Goal: Manage account settings

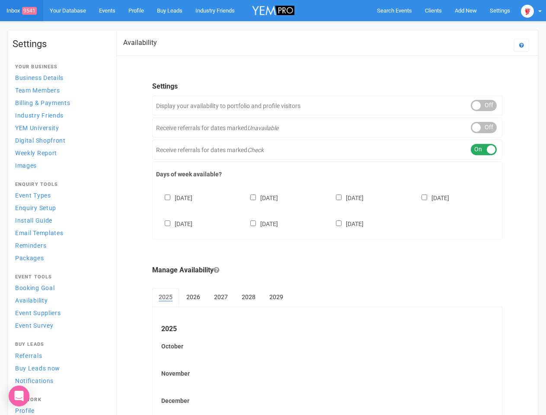
click at [273, 208] on div "[DATE] [DATE] [DATE] [DATE] [DATE] [DATE] [DATE]" at bounding box center [327, 207] width 342 height 52
click at [394, 10] on span "Search Events" at bounding box center [394, 10] width 35 height 6
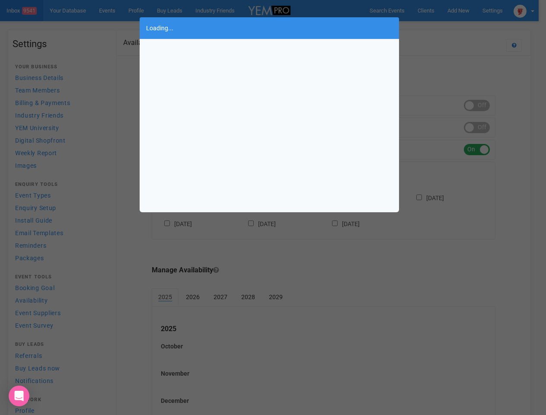
click at [466, 10] on div "Loading..." at bounding box center [273, 207] width 546 height 415
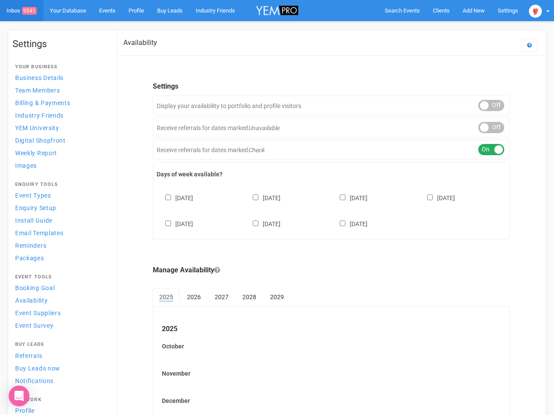
click at [446, 28] on body "Search Events Clients Add New New Client New Event New Enquiry Settings [GEOGRA…" at bounding box center [277, 236] width 554 height 473
click at [531, 10] on img at bounding box center [534, 11] width 13 height 13
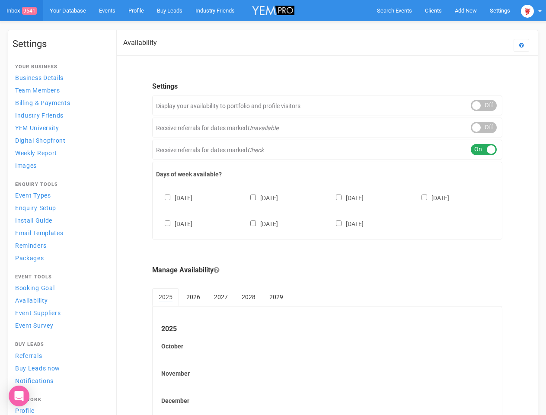
click at [484, 106] on div "ON OFF" at bounding box center [484, 105] width 26 height 11
click at [484, 128] on div "ON OFF" at bounding box center [484, 127] width 26 height 11
click at [484, 150] on div "ON OFF" at bounding box center [484, 149] width 26 height 11
click at [327, 210] on div "[DATE] [DATE] [DATE] [DATE] [DATE] [DATE] [DATE]" at bounding box center [327, 207] width 342 height 52
